Goal: Connect with others: Connect with others

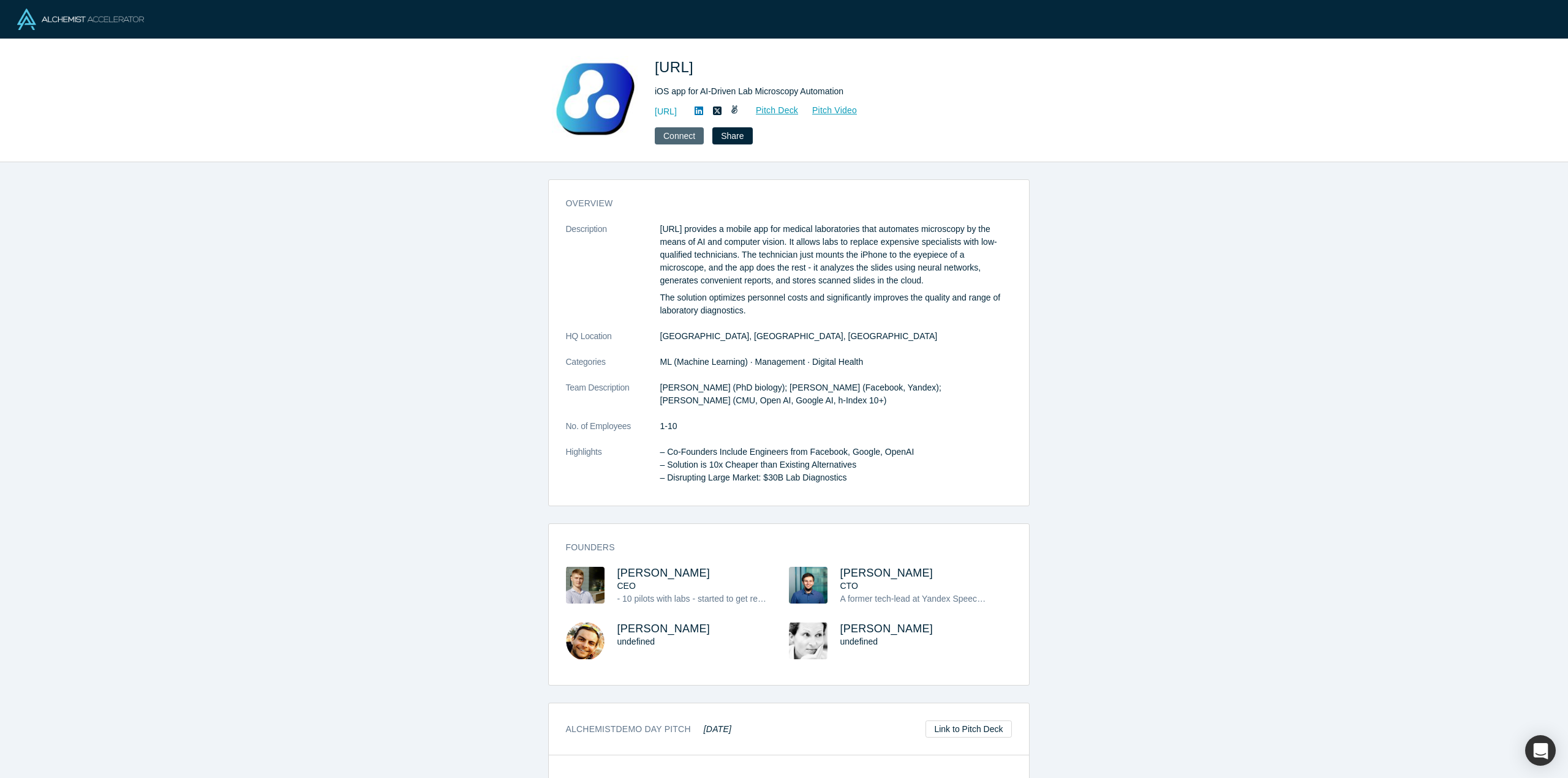
click at [685, 134] on button "Connect" at bounding box center [679, 136] width 49 height 17
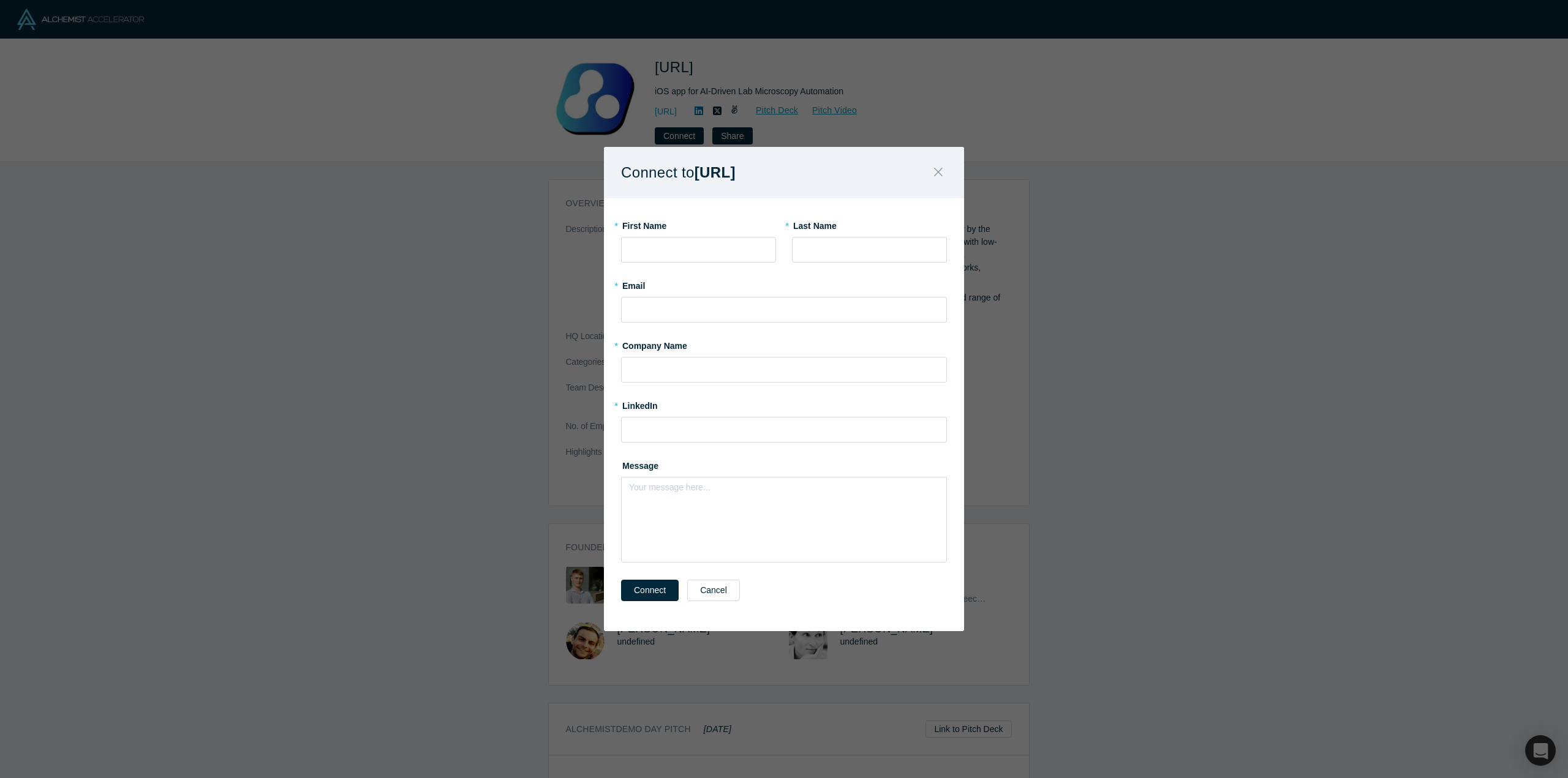
click at [943, 173] on button "Close" at bounding box center [938, 173] width 25 height 26
